Goal: Check status

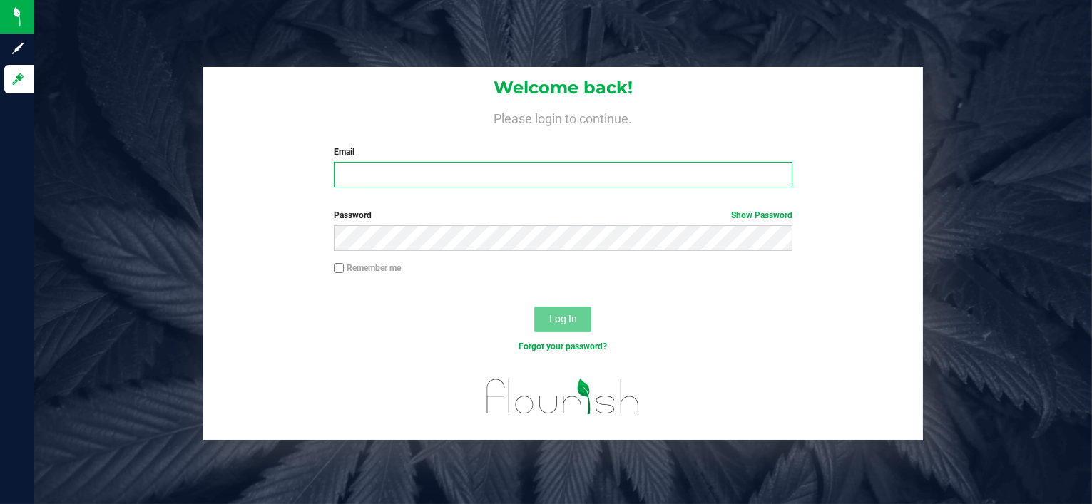
type input "[EMAIL_ADDRESS][DOMAIN_NAME]"
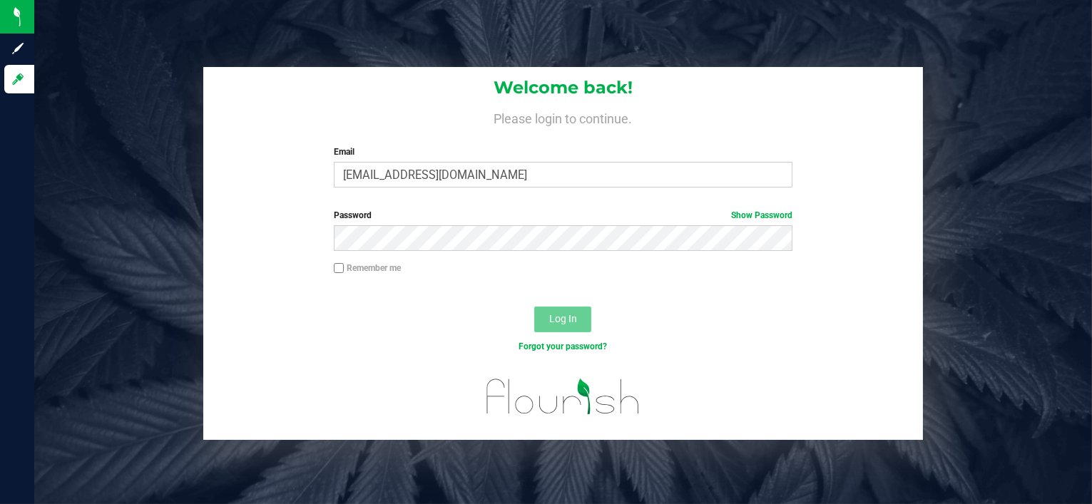
click at [565, 320] on span "Log In" at bounding box center [563, 318] width 28 height 11
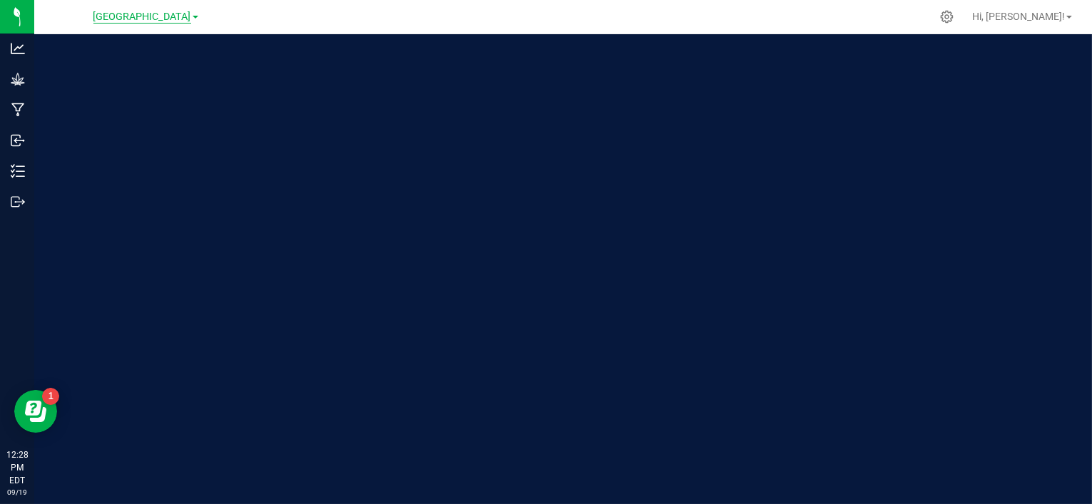
click at [191, 16] on span "[GEOGRAPHIC_DATA]" at bounding box center [142, 17] width 98 height 13
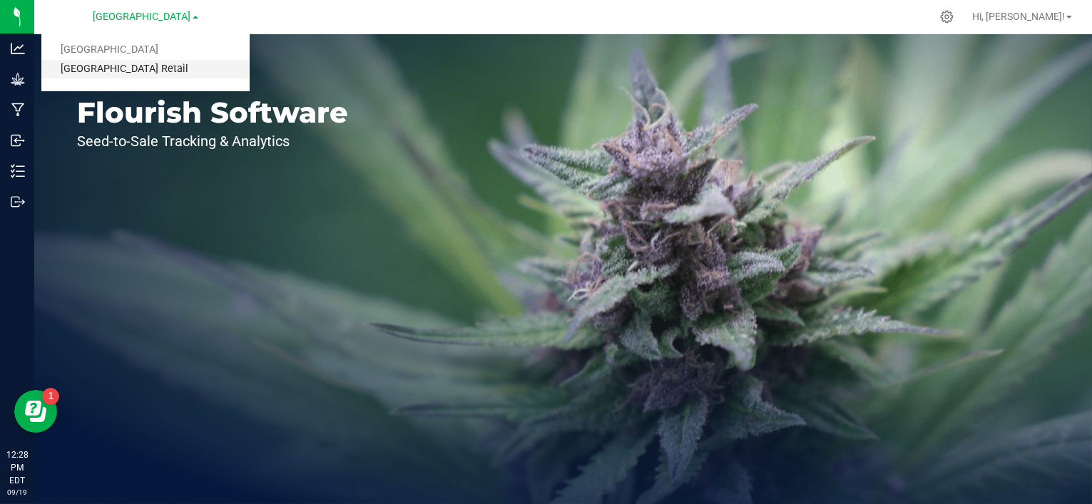
click at [152, 68] on link "[GEOGRAPHIC_DATA] Retail" at bounding box center [145, 69] width 208 height 19
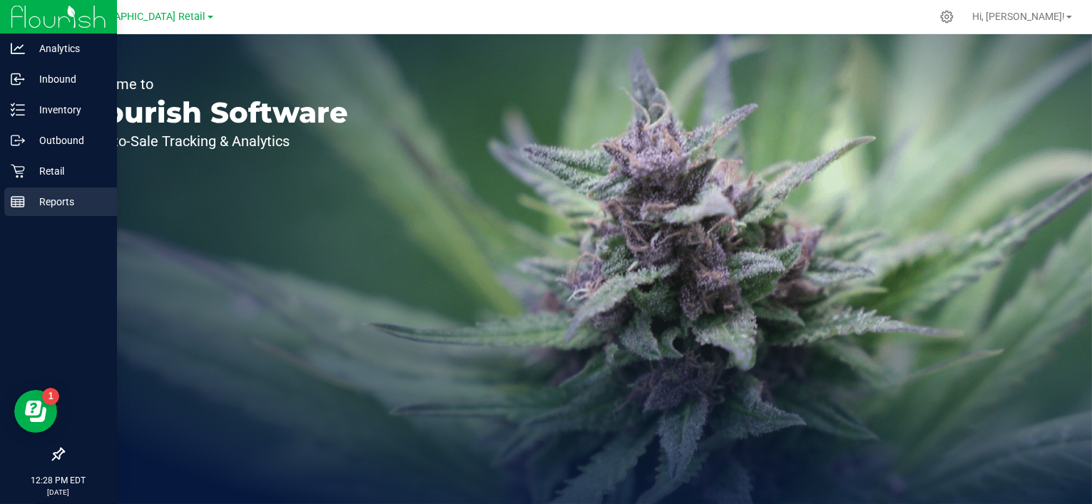
click at [30, 204] on p "Reports" at bounding box center [68, 201] width 86 height 17
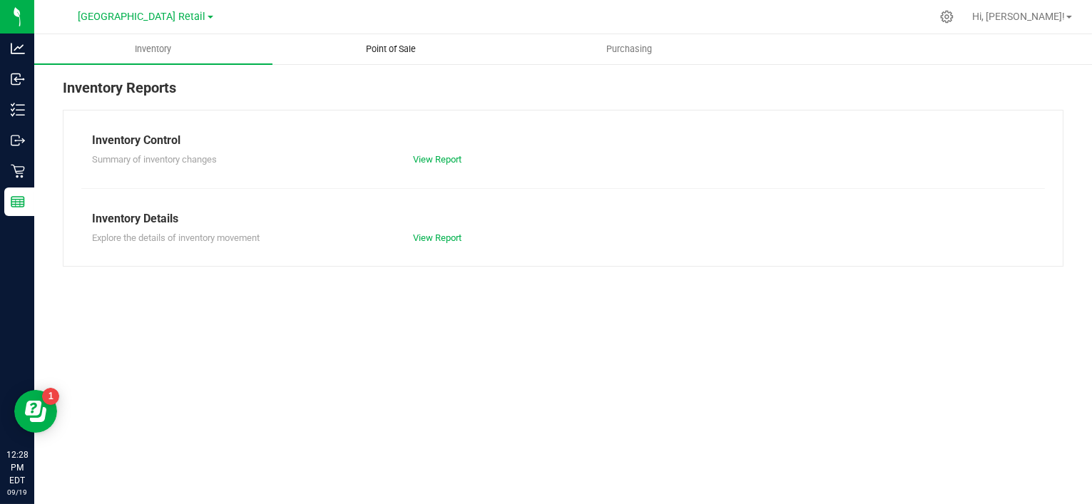
click at [400, 48] on span "Point of Sale" at bounding box center [391, 49] width 88 height 13
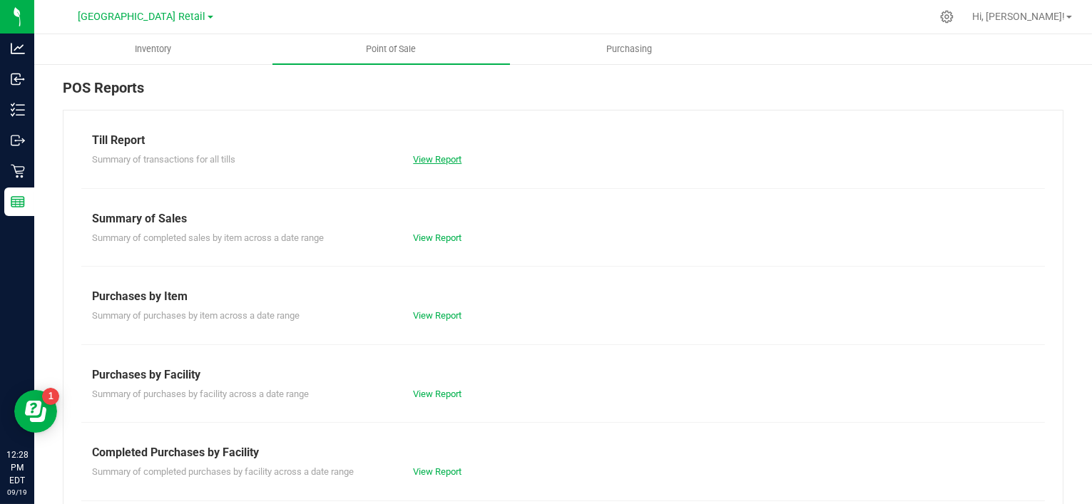
click at [436, 160] on link "View Report" at bounding box center [437, 159] width 48 height 11
